Goal: Task Accomplishment & Management: Manage account settings

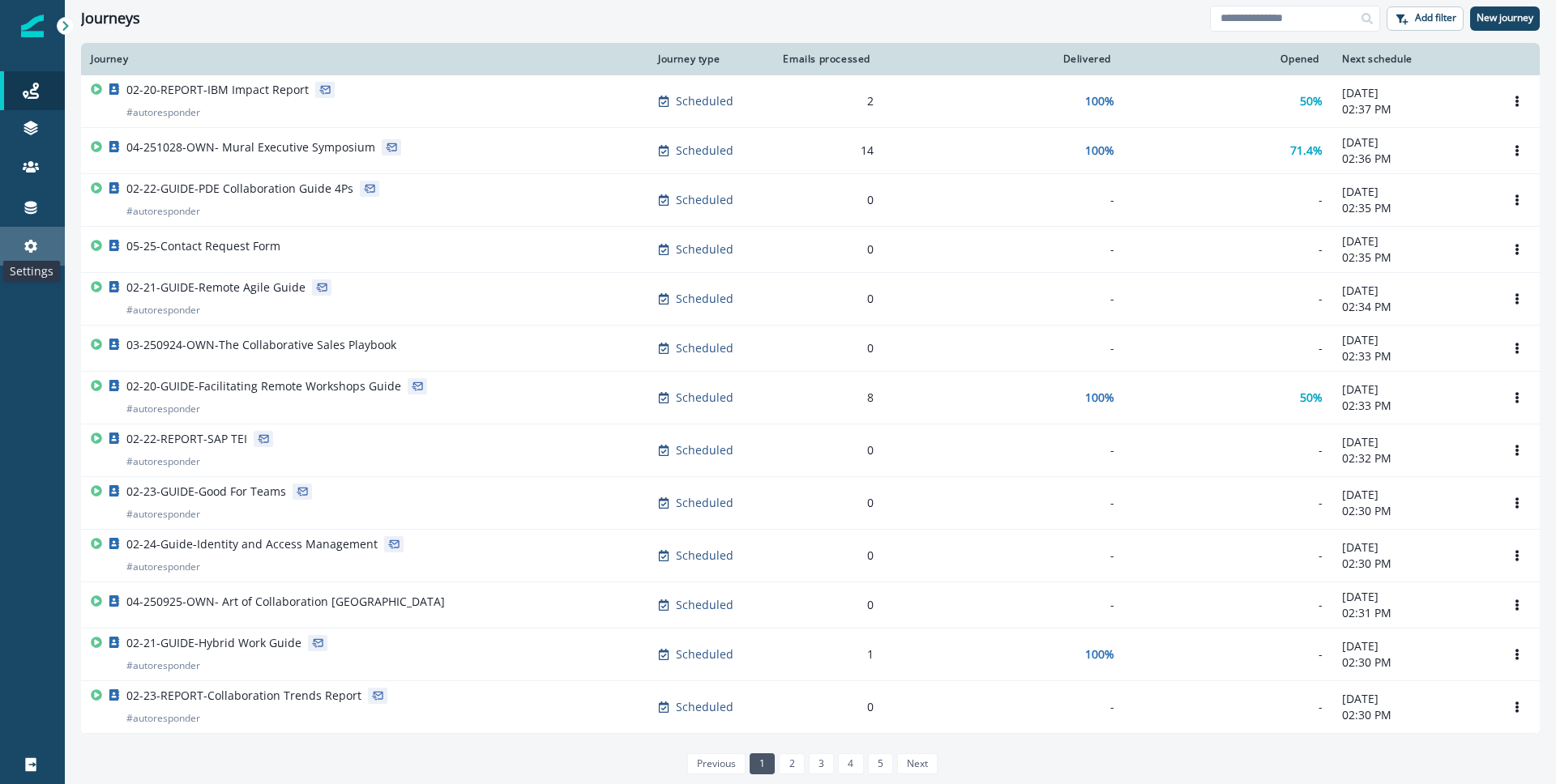
click at [34, 251] on icon at bounding box center [31, 246] width 16 height 16
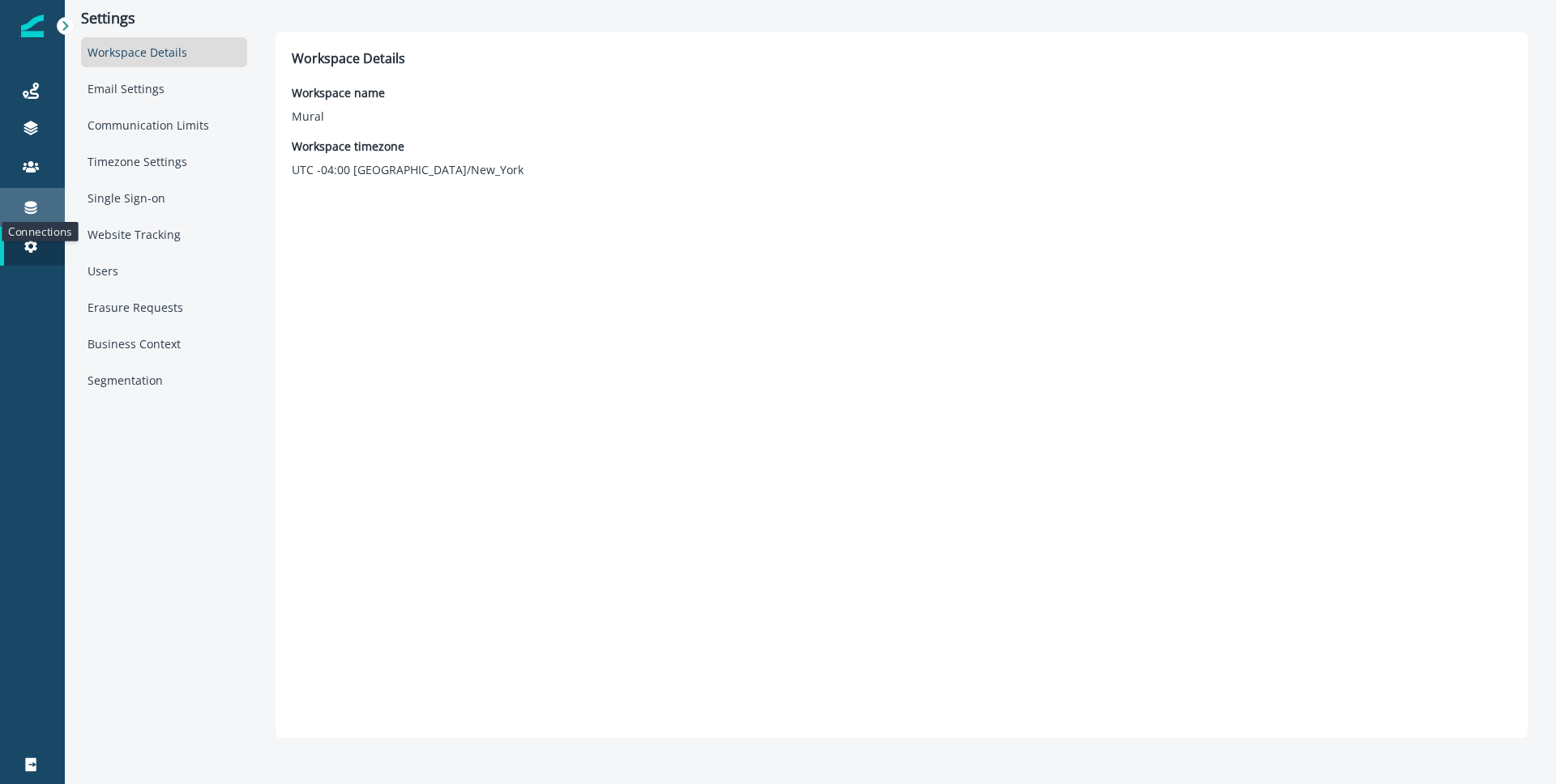
click at [37, 214] on icon at bounding box center [31, 207] width 16 height 16
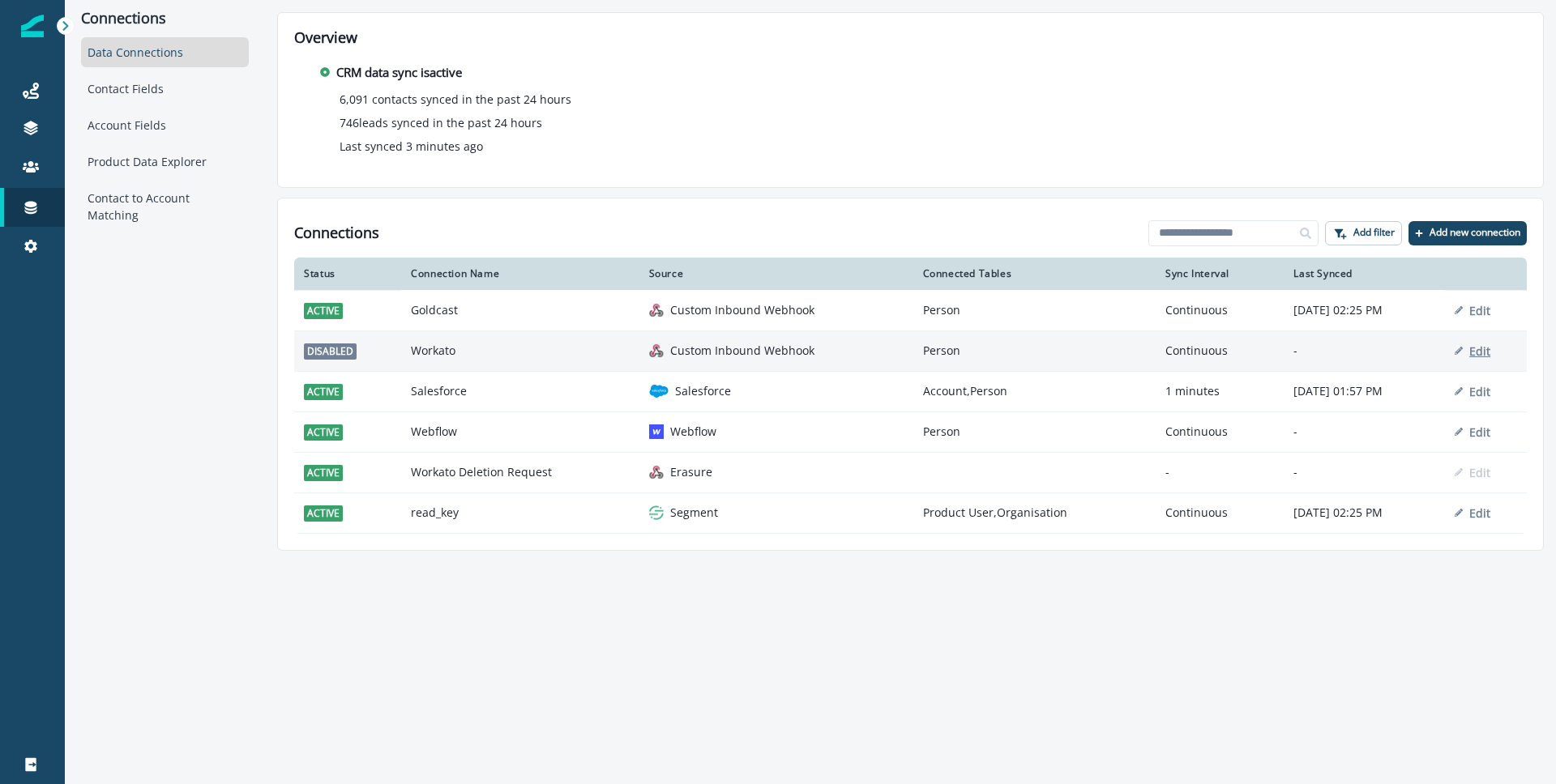
click at [1482, 351] on p "Edit" at bounding box center [1480, 351] width 21 height 15
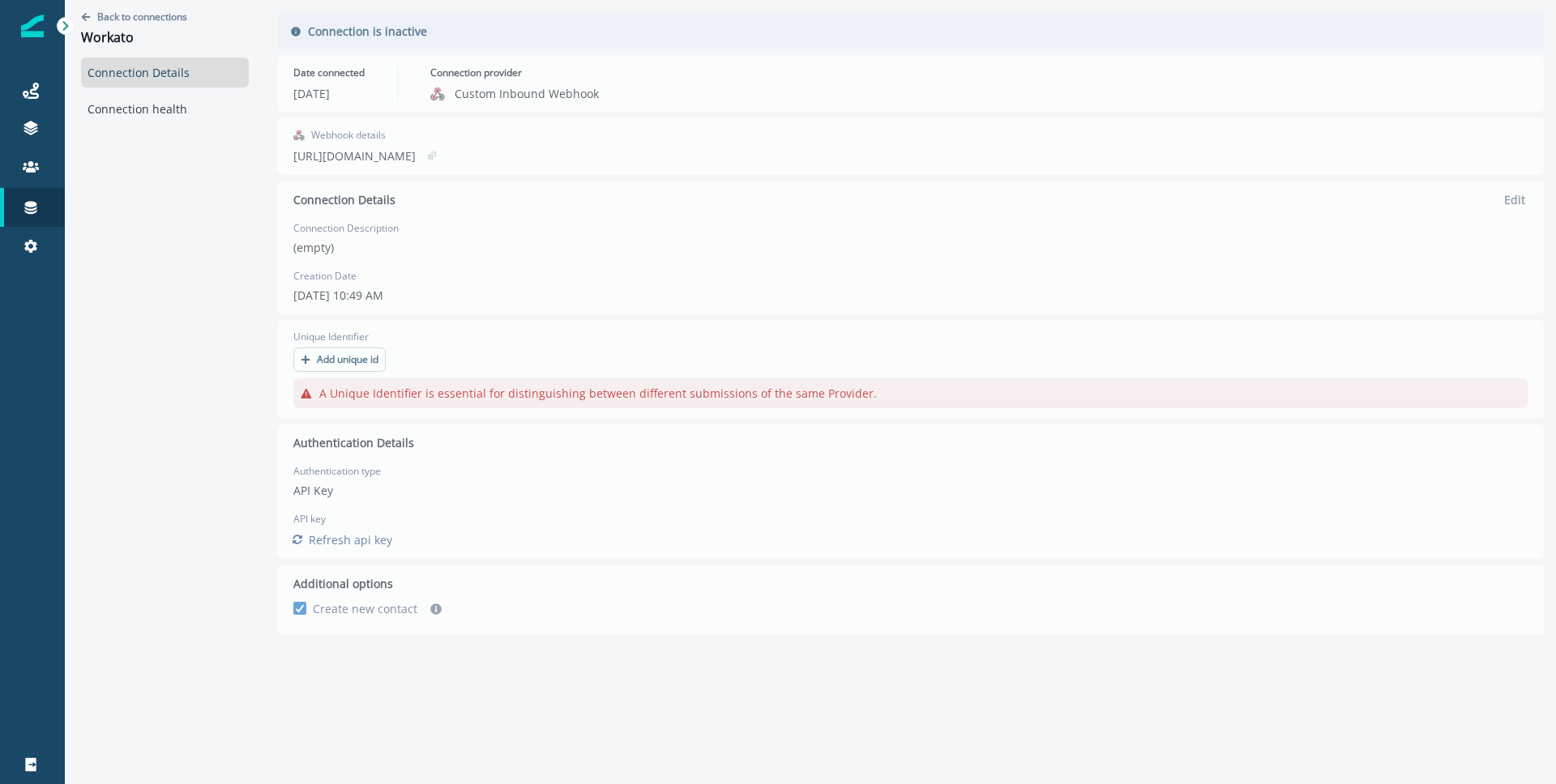
click at [1387, 44] on div "Back to connections Workato Connection Details Connection health Connection is …" at bounding box center [811, 371] width 1492 height 744
click at [354, 544] on div "Back to connections Workato Connection Details Connection health Connection is …" at bounding box center [811, 371] width 1492 height 744
click at [377, 616] on div "Back to connections Workato Connection Details Connection health Connection is …" at bounding box center [811, 371] width 1492 height 744
click at [165, 247] on div "Back to connections Workato Connection Details Connection health" at bounding box center [165, 371] width 200 height 744
